Goal: Navigation & Orientation: Find specific page/section

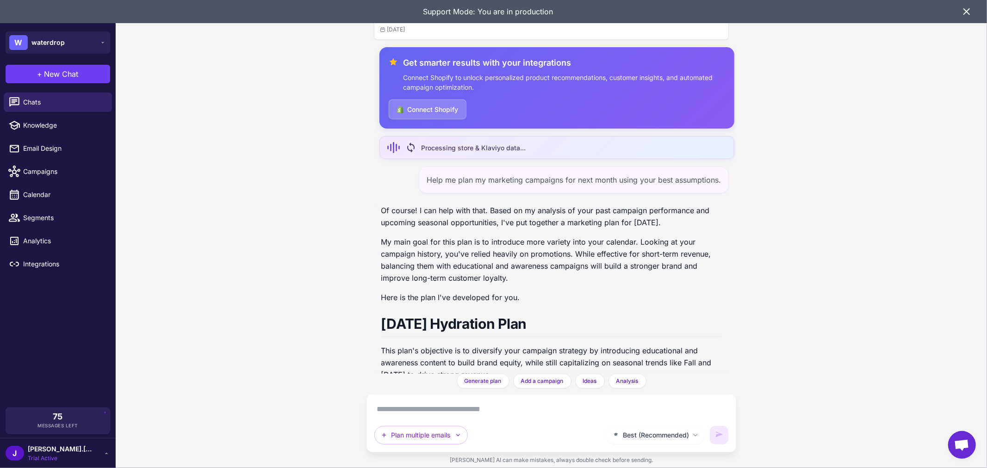
scroll to position [1386, 0]
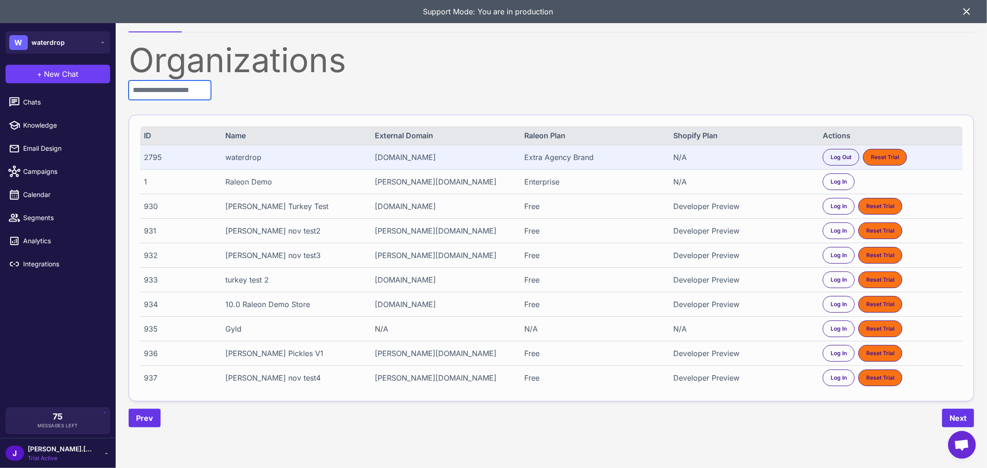
click at [178, 94] on input "text" at bounding box center [170, 90] width 82 height 19
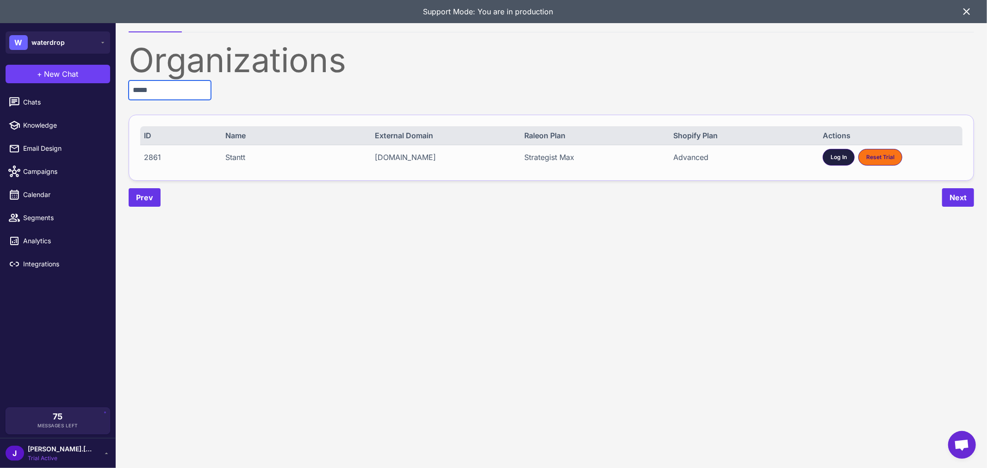
type input "*****"
click at [836, 155] on span "Log In" at bounding box center [839, 157] width 16 height 8
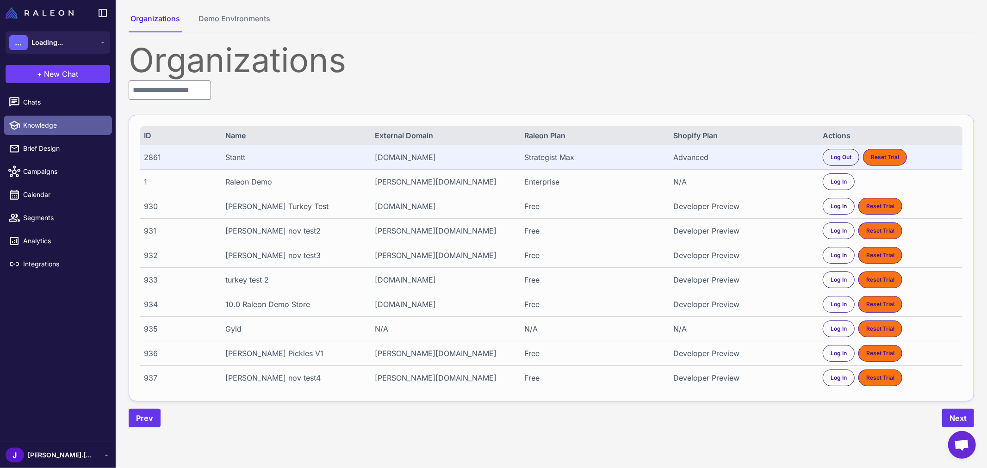
click at [31, 120] on span "Knowledge" at bounding box center [63, 125] width 81 height 10
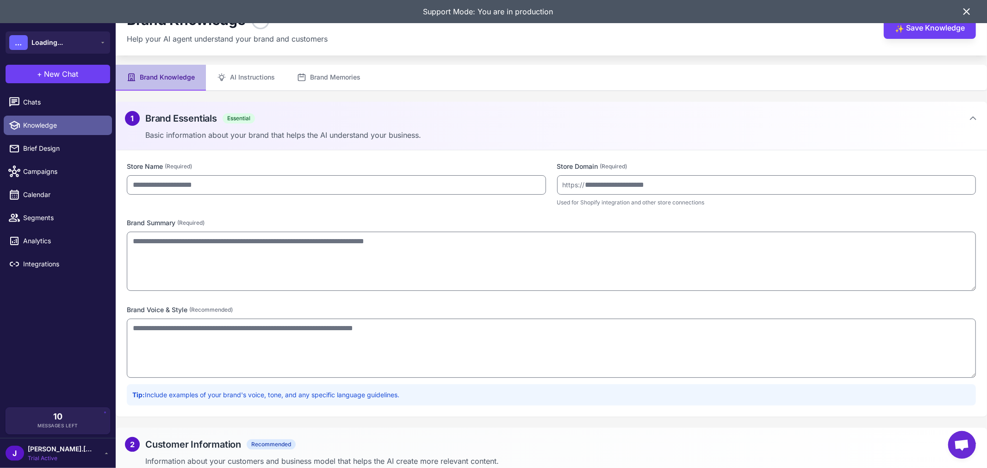
type input "******"
type input "**********"
type textarea "**********"
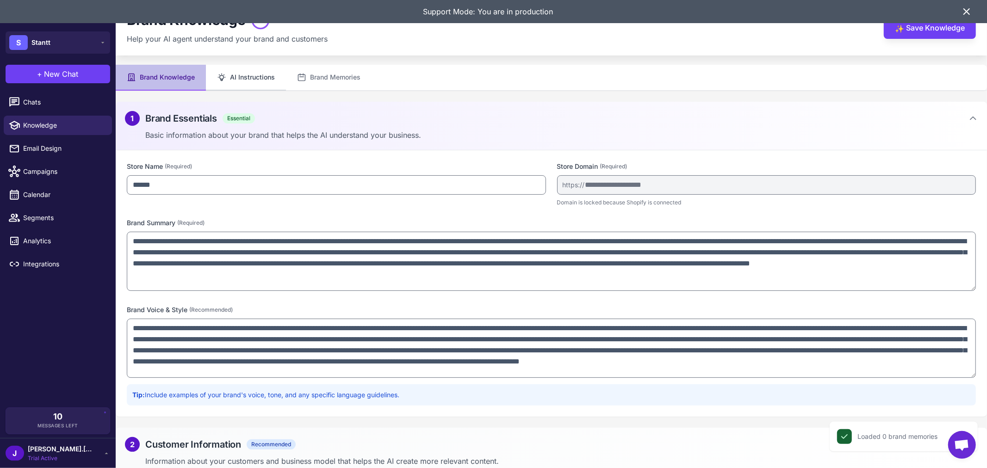
click at [258, 75] on button "AI Instructions" at bounding box center [246, 78] width 80 height 26
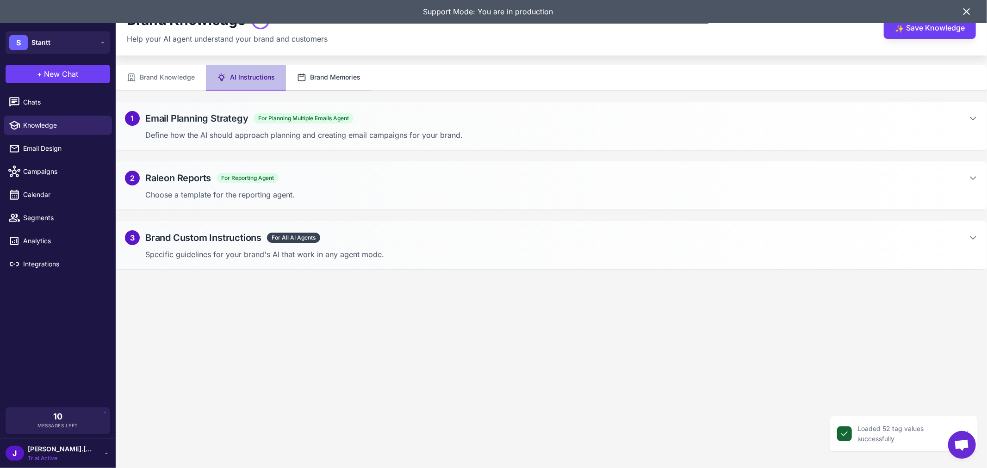
click at [319, 77] on button "Brand Memories" at bounding box center [329, 78] width 86 height 26
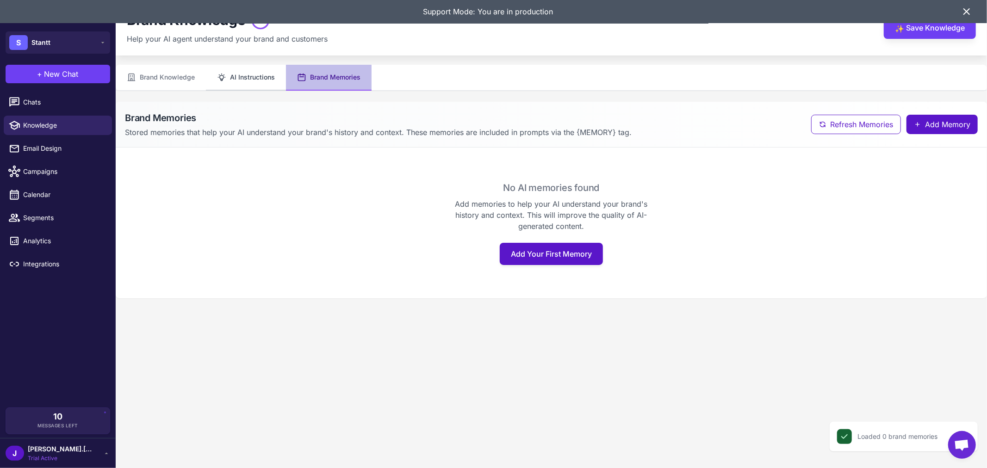
click at [244, 77] on button "AI Instructions" at bounding box center [246, 78] width 80 height 26
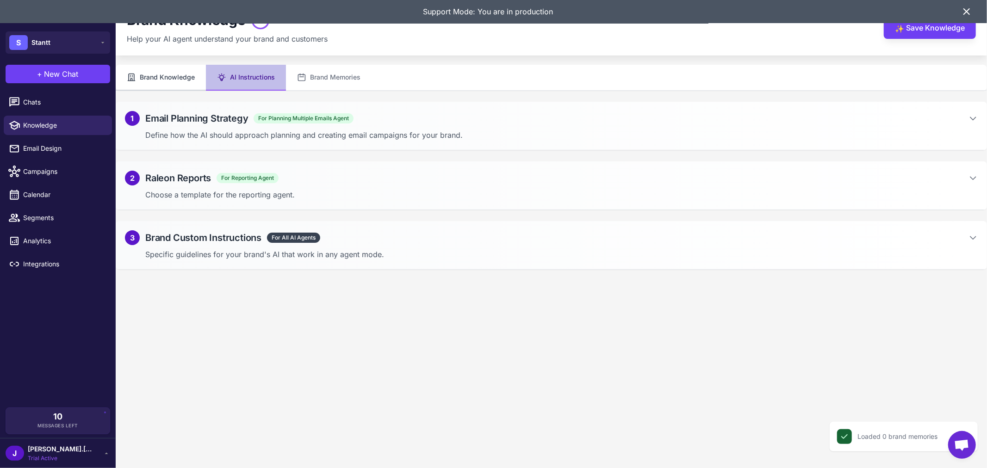
click at [170, 71] on button "Brand Knowledge" at bounding box center [161, 78] width 90 height 26
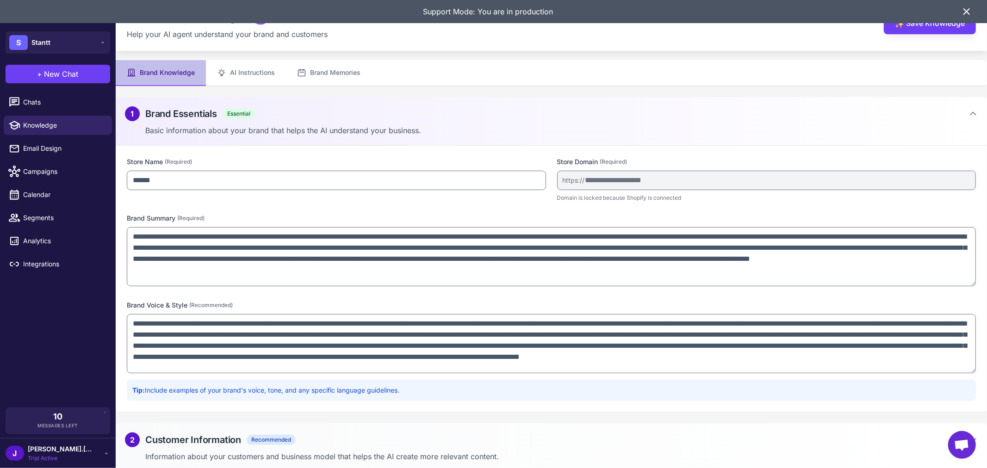
scroll to position [8, 0]
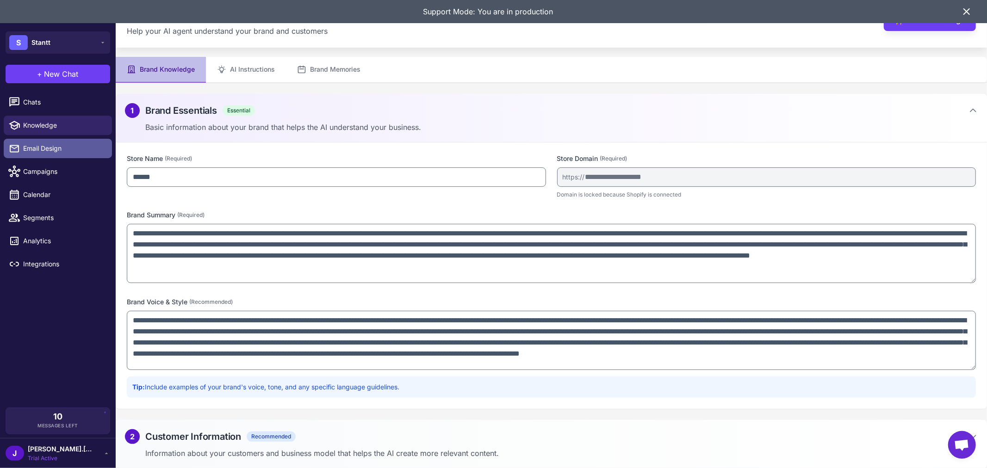
click at [33, 150] on span "Email Design" at bounding box center [63, 148] width 81 height 10
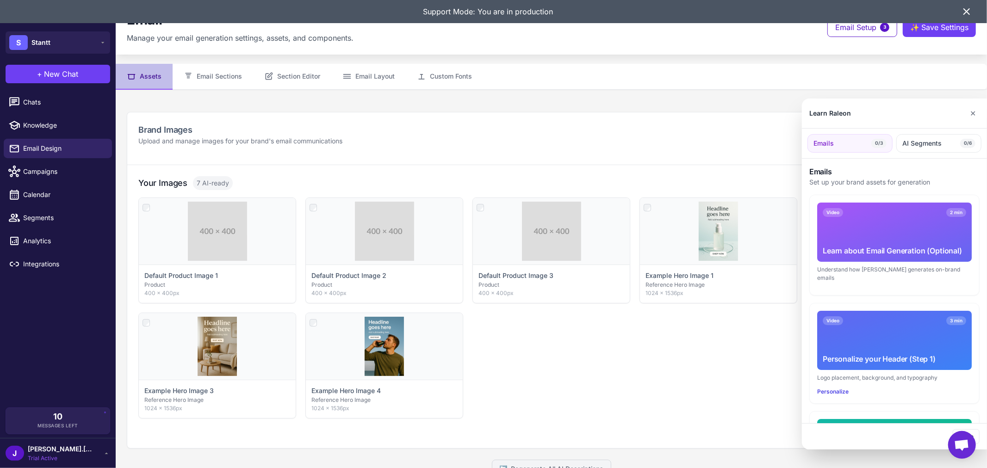
click at [200, 70] on div at bounding box center [493, 234] width 987 height 468
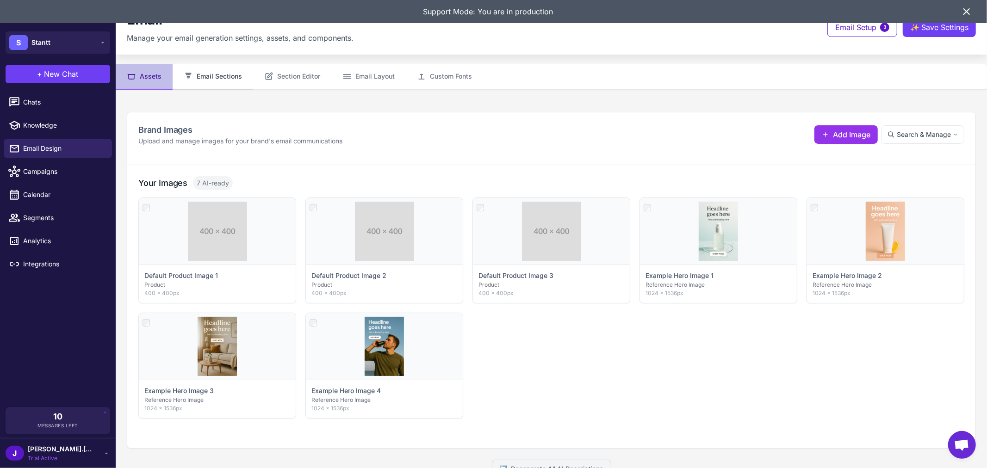
click at [216, 75] on button "Email Sections" at bounding box center [213, 77] width 81 height 26
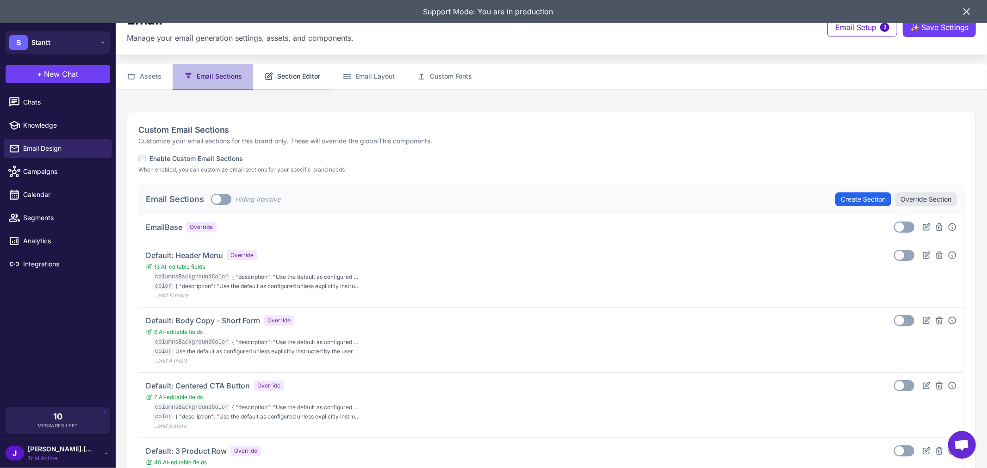
click at [309, 72] on button "Section Editor" at bounding box center [292, 77] width 78 height 26
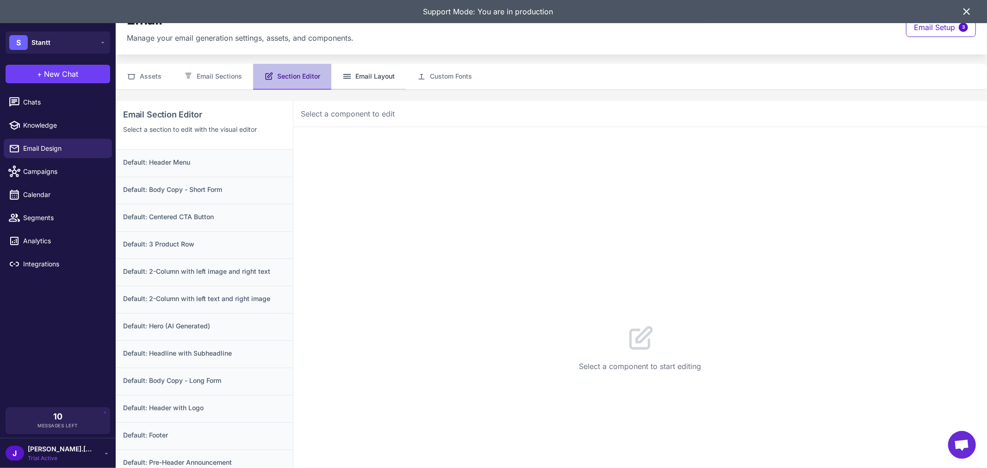
click at [366, 70] on button "Email Layout" at bounding box center [368, 77] width 75 height 26
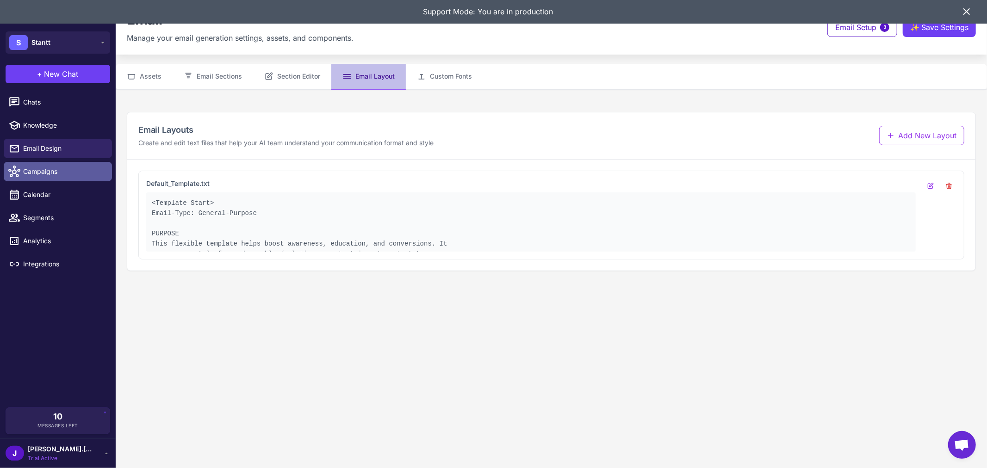
click at [34, 172] on span "Campaigns" at bounding box center [63, 172] width 81 height 10
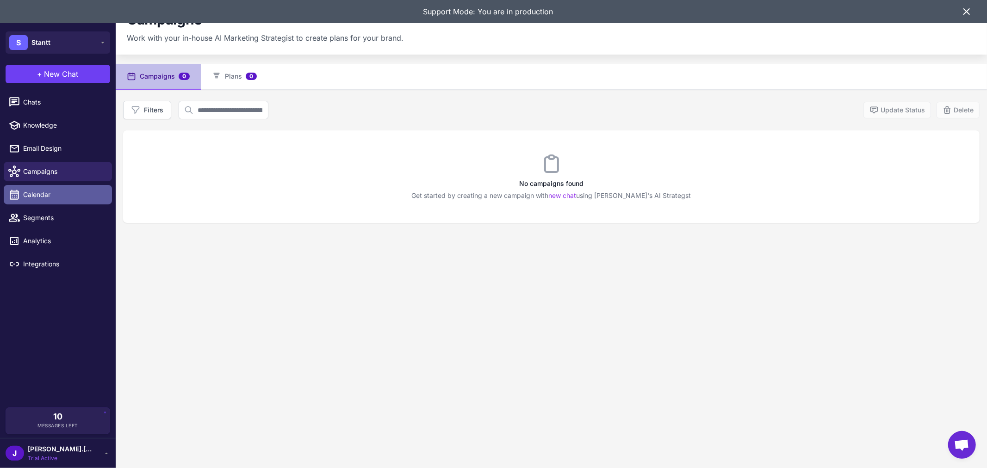
click at [33, 193] on span "Calendar" at bounding box center [63, 195] width 81 height 10
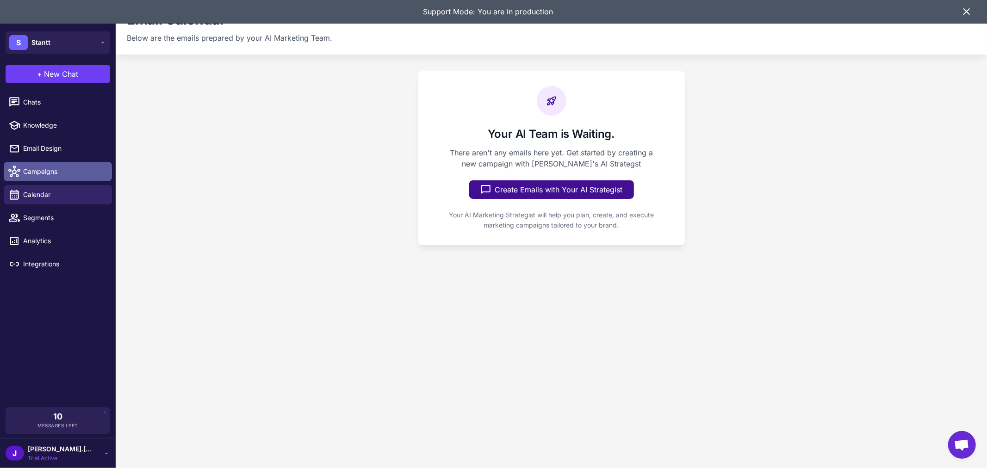
click at [44, 174] on span "Campaigns" at bounding box center [63, 172] width 81 height 10
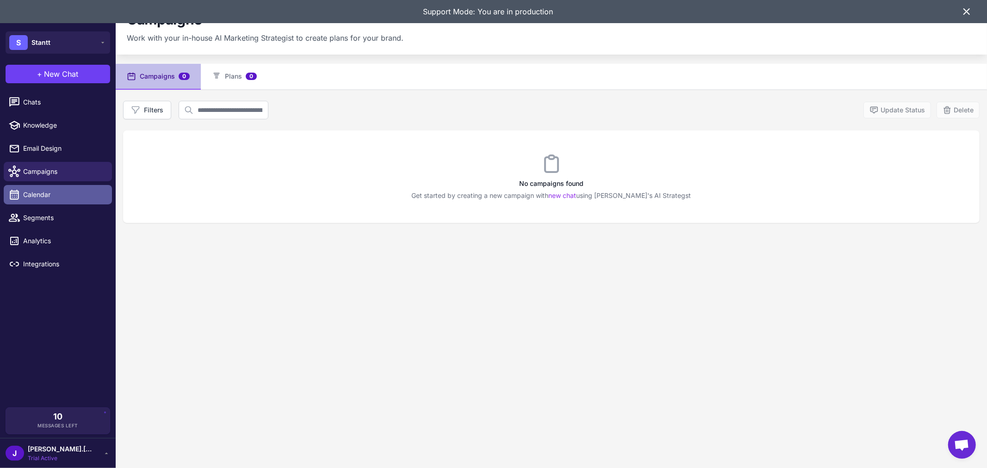
click at [40, 185] on link "Calendar" at bounding box center [58, 194] width 108 height 19
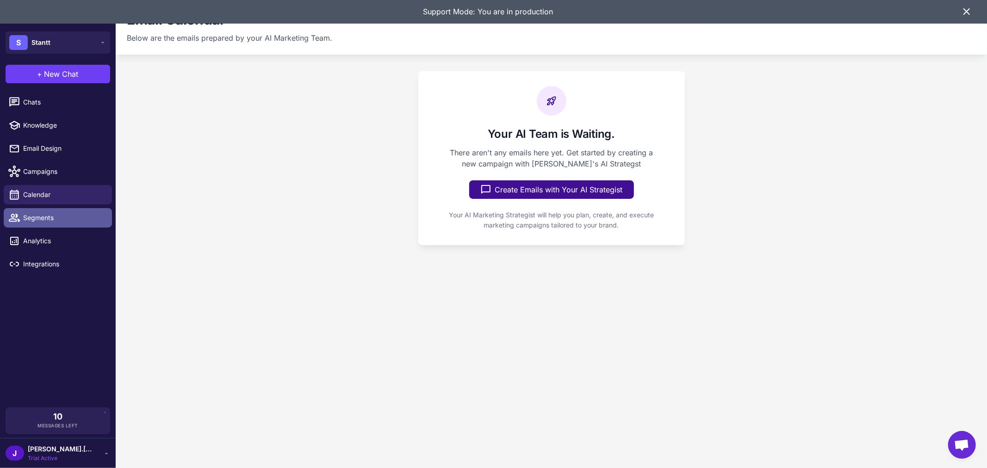
click at [42, 214] on span "Segments" at bounding box center [63, 218] width 81 height 10
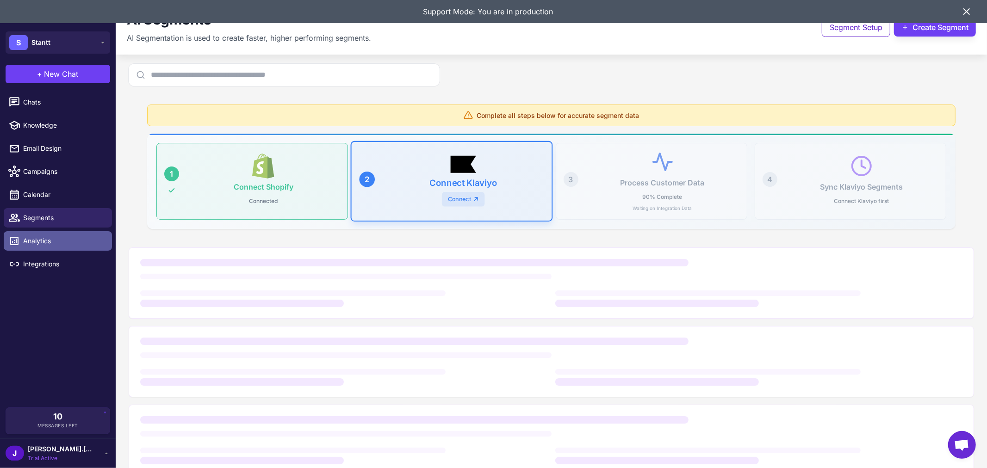
click at [46, 235] on link "Analytics" at bounding box center [58, 240] width 108 height 19
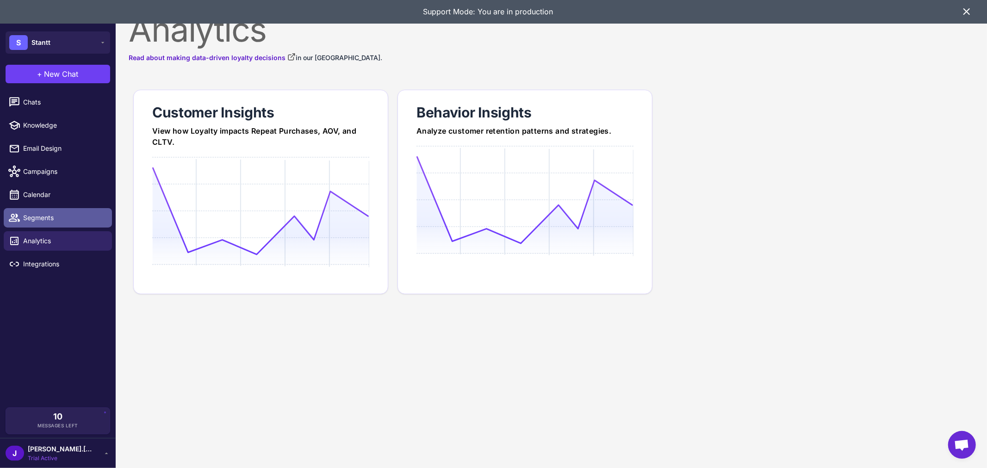
click at [47, 216] on span "Segments" at bounding box center [63, 218] width 81 height 10
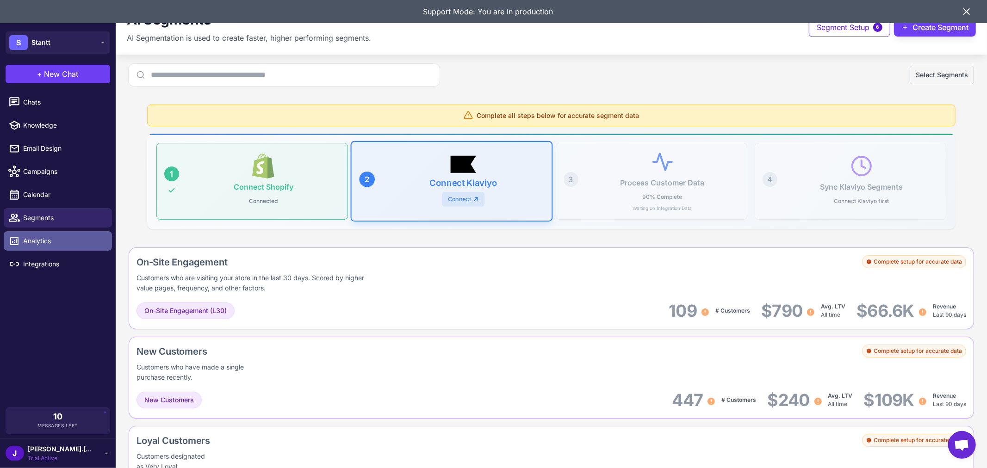
click at [37, 236] on span "Analytics" at bounding box center [63, 241] width 81 height 10
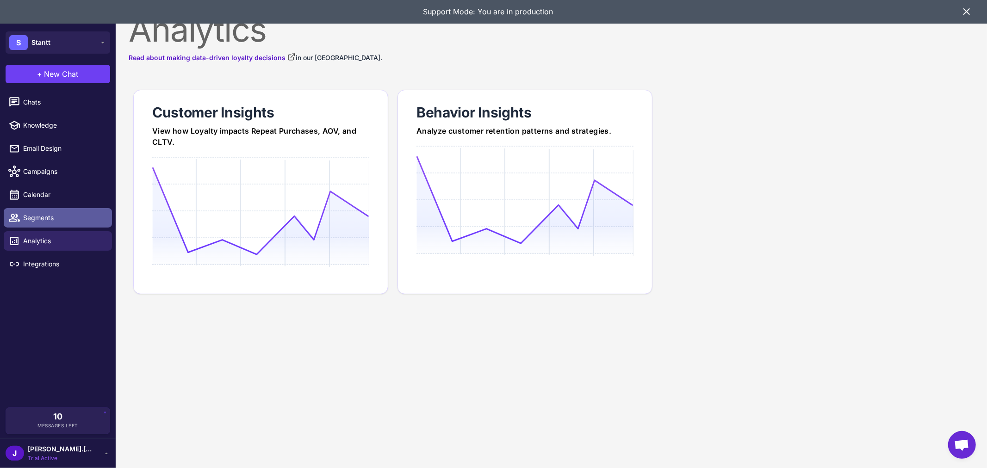
click at [42, 216] on span "Segments" at bounding box center [63, 218] width 81 height 10
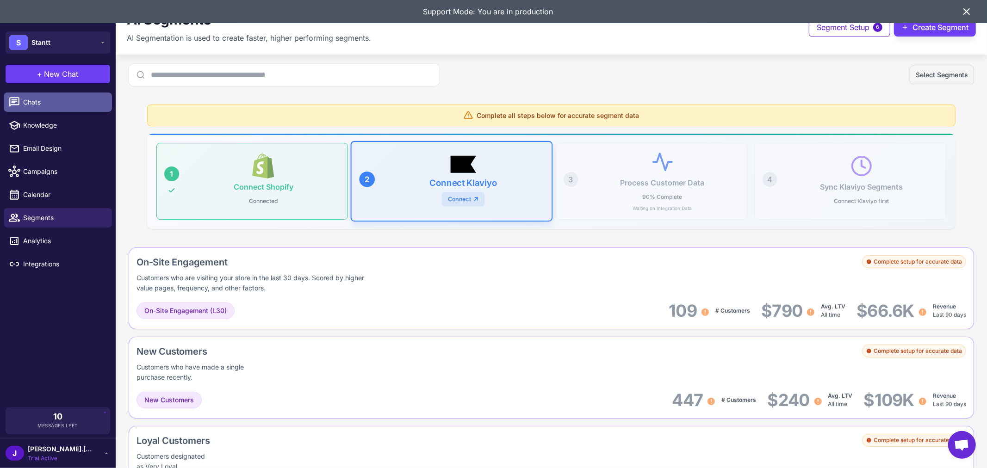
click at [43, 106] on span "Chats" at bounding box center [63, 102] width 81 height 10
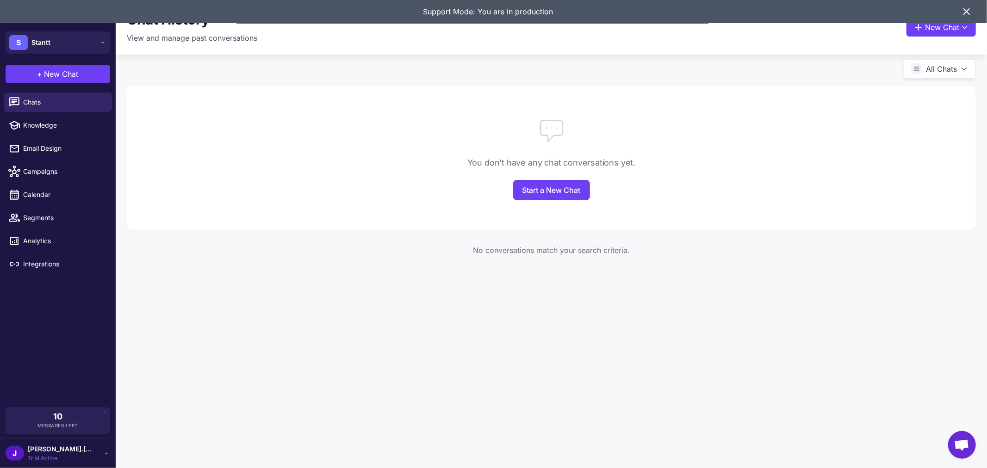
click at [86, 454] on div "J jason.dudley Trial Active" at bounding box center [58, 453] width 105 height 19
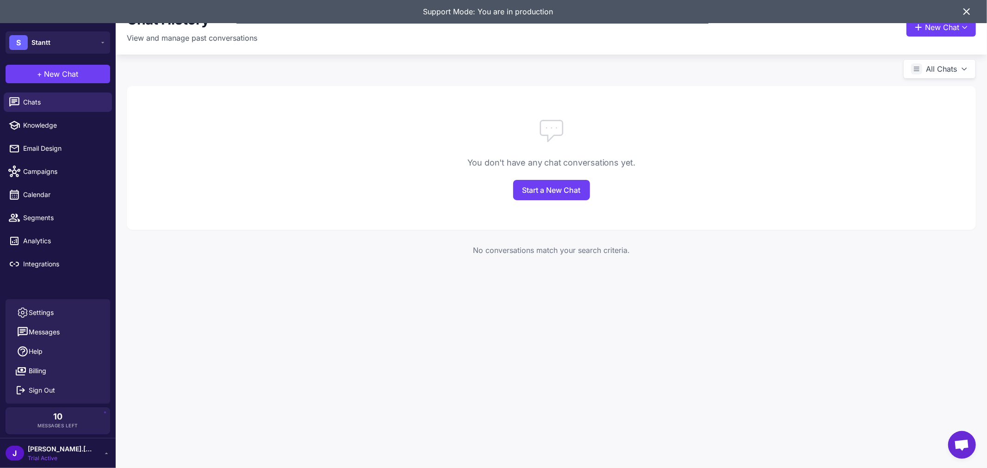
click at [271, 318] on div "Chat History View and manage past conversations New Chat All Chats You don't ha…" at bounding box center [552, 234] width 872 height 468
click at [38, 105] on span "Chats" at bounding box center [63, 102] width 81 height 10
